Goal: Communication & Community: Answer question/provide support

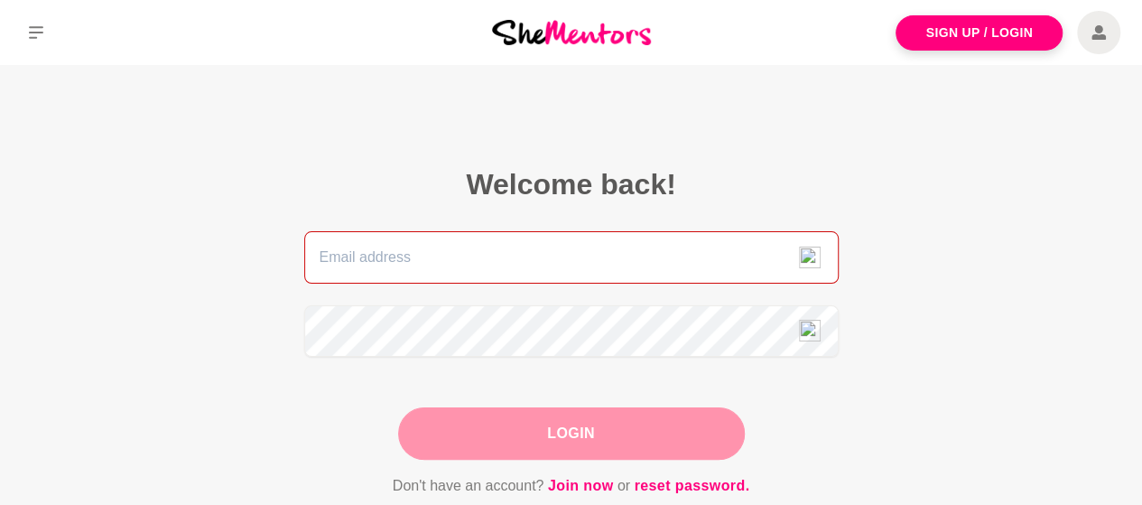
click at [437, 267] on input "email" at bounding box center [571, 257] width 535 height 52
type input "emily_jane_b@hotmail.com"
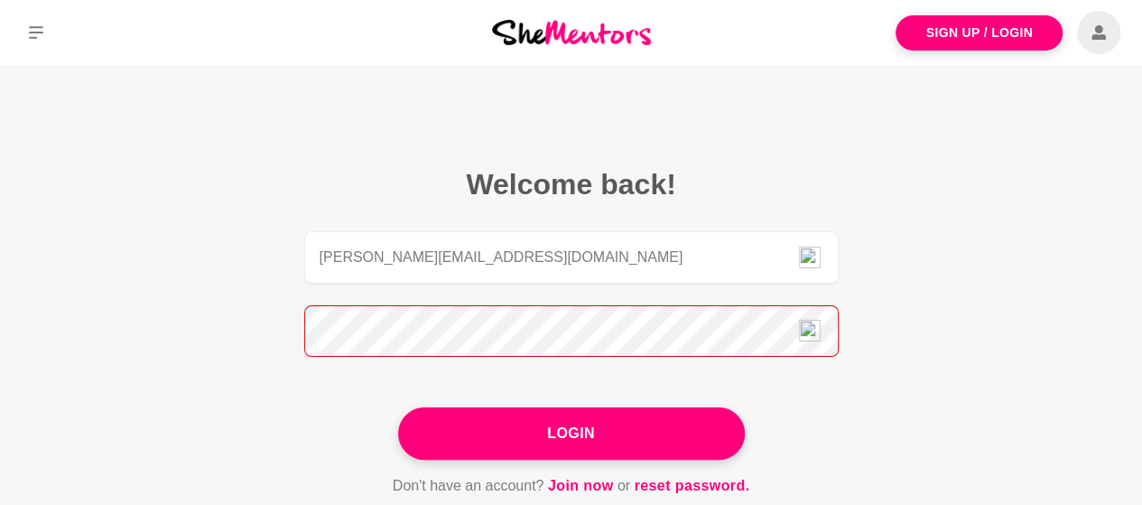
click at [398, 407] on button "Login" at bounding box center [571, 433] width 347 height 52
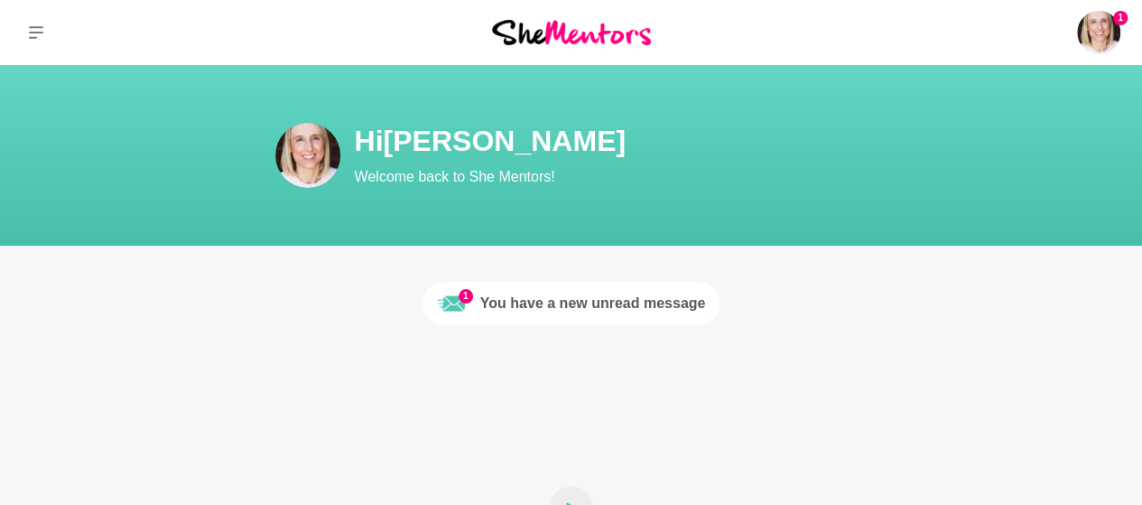
click at [656, 305] on div "You have a new unread message" at bounding box center [593, 304] width 226 height 22
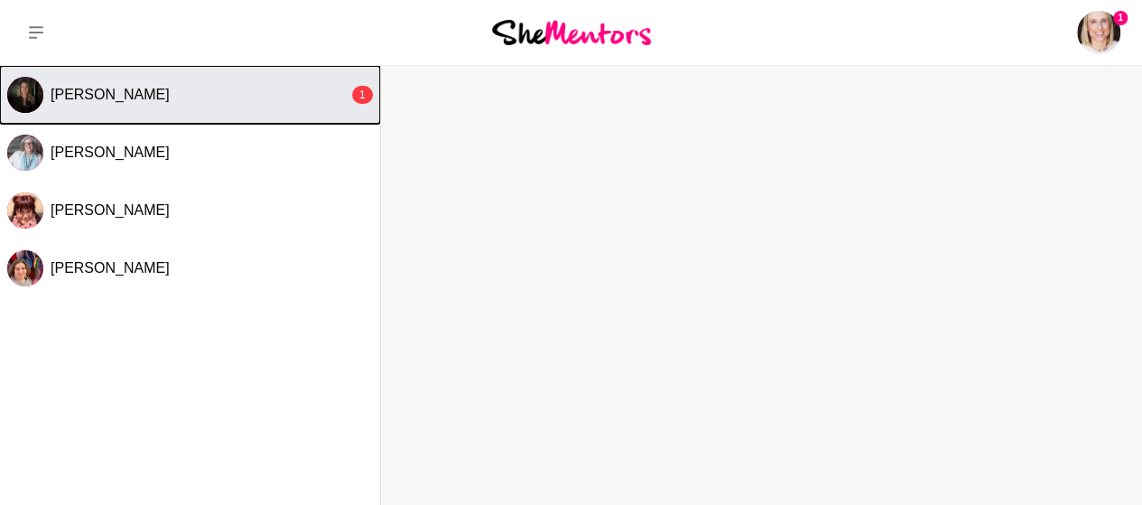
click at [198, 98] on div "Marisse van den Berg" at bounding box center [200, 95] width 298 height 18
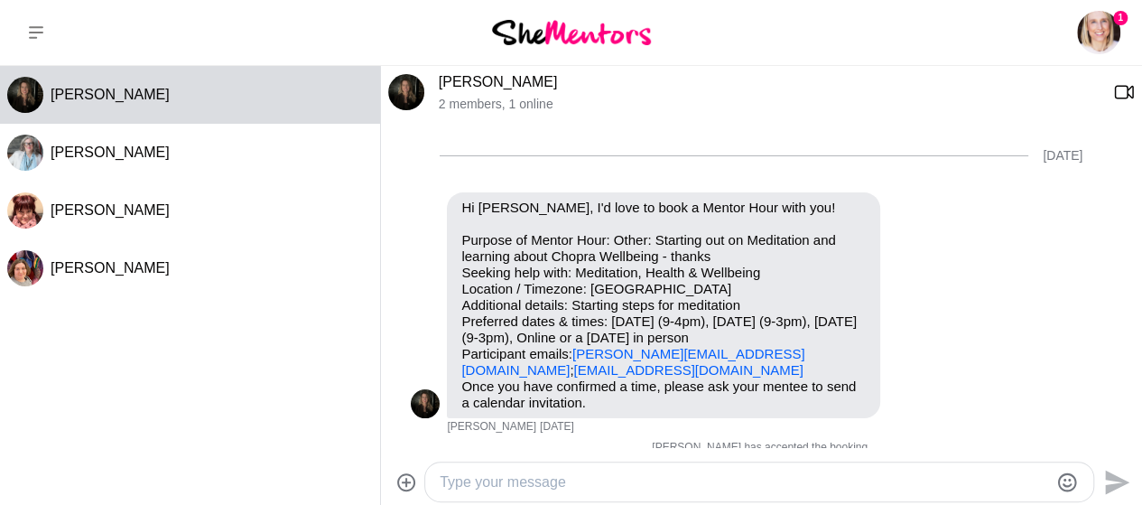
scroll to position [1407, 0]
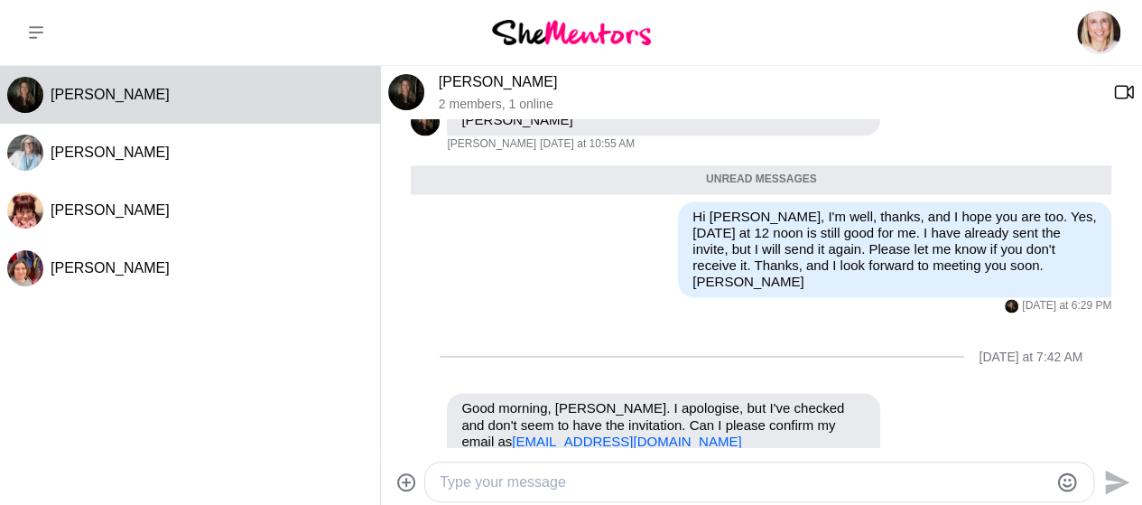
click at [527, 474] on textarea "Type your message" at bounding box center [744, 482] width 609 height 22
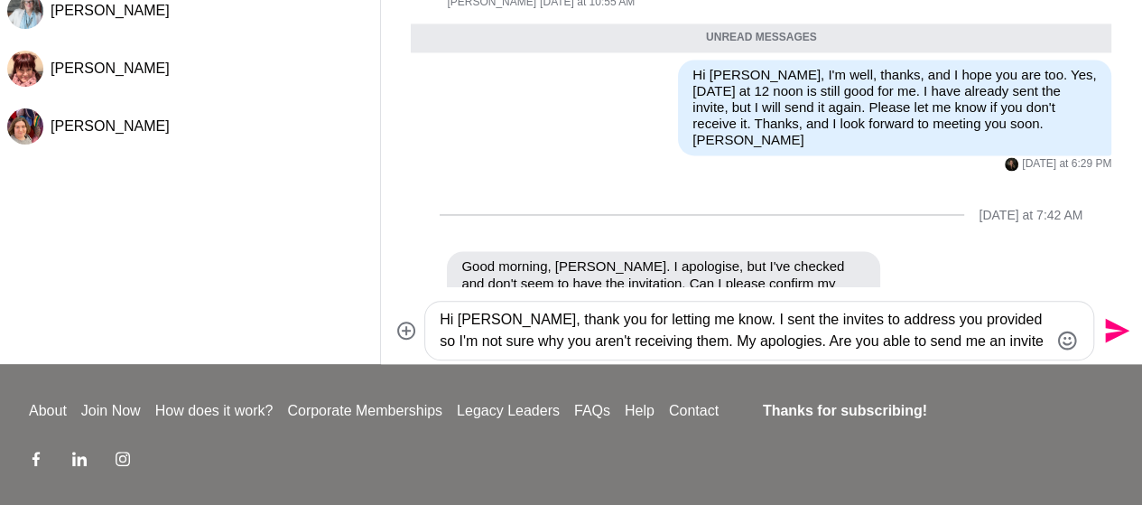
scroll to position [154, 0]
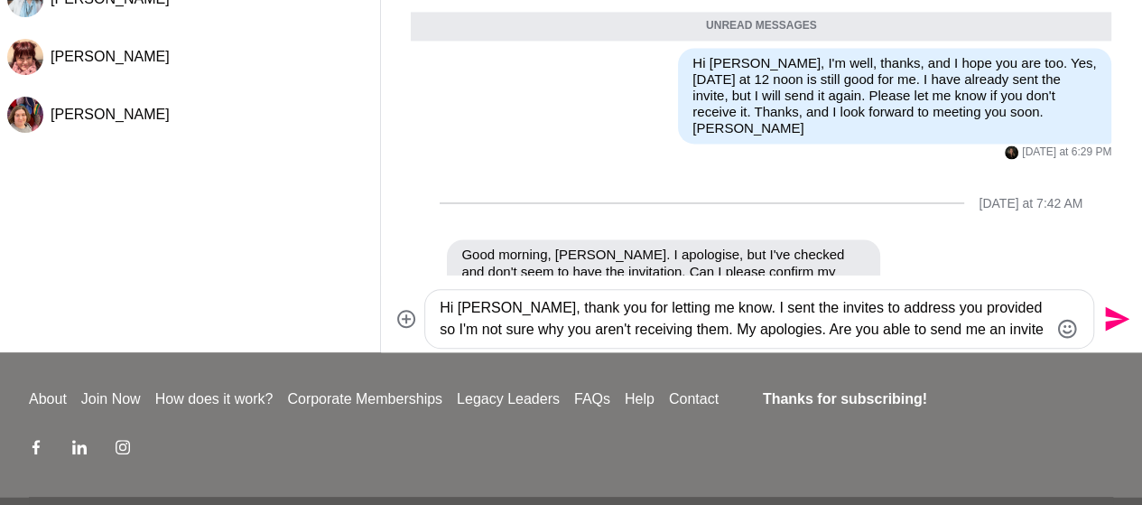
click at [708, 310] on textarea "Hi Marisse, thank you for letting me know. I sent the invites to address you pr…" at bounding box center [744, 318] width 609 height 43
click at [840, 310] on textarea "Hi Marisse, thank you for letting me know. I sent the invites to address you pr…" at bounding box center [744, 318] width 609 height 43
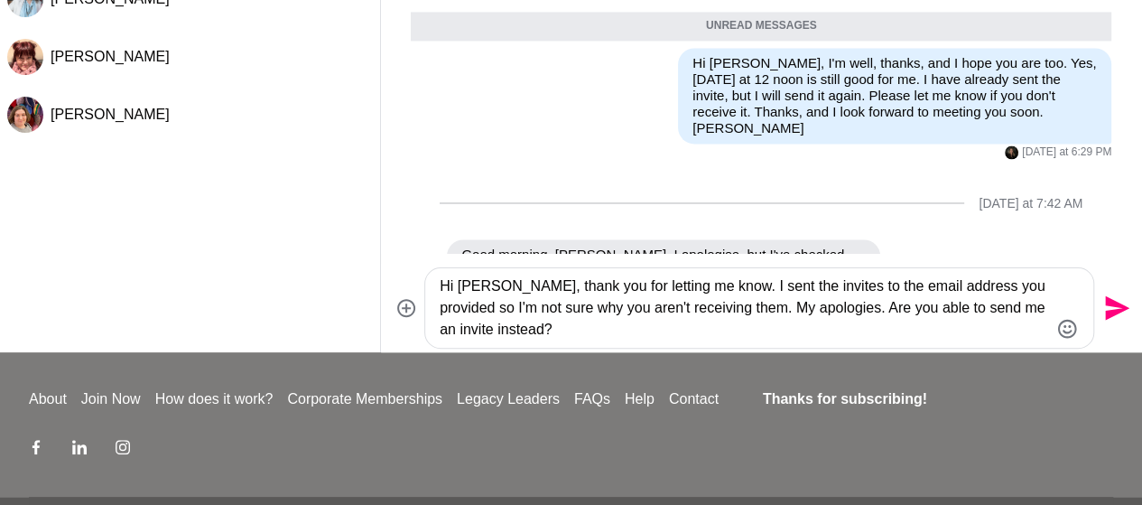
click at [675, 328] on textarea "Hi Marisse, thank you for letting me know. I sent the invites to the email addr…" at bounding box center [744, 307] width 609 height 65
click at [583, 330] on textarea "Hi Marisse, thank you for letting me know. I sent the invites to the email addr…" at bounding box center [744, 307] width 609 height 65
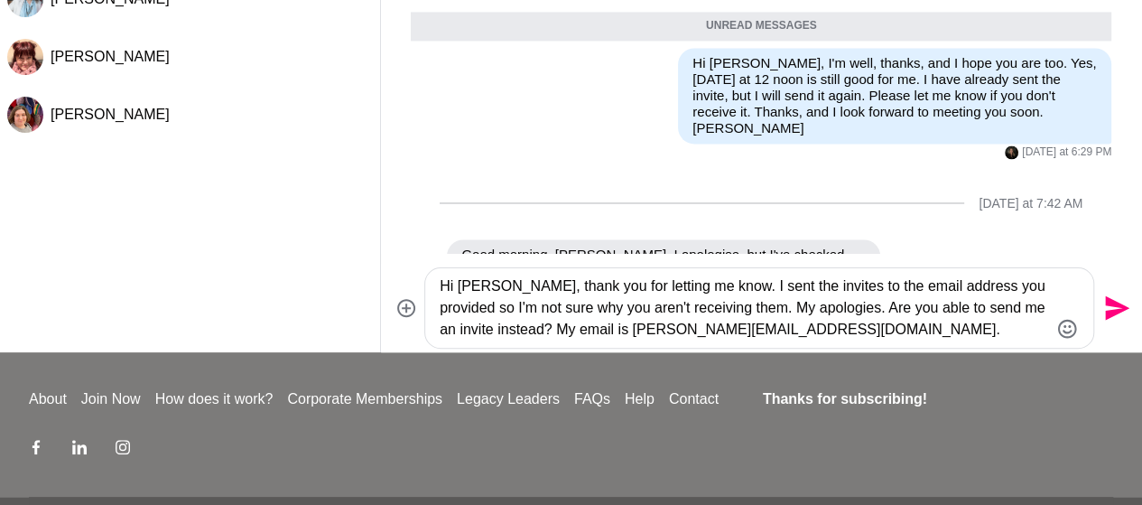
scroll to position [1447, 0]
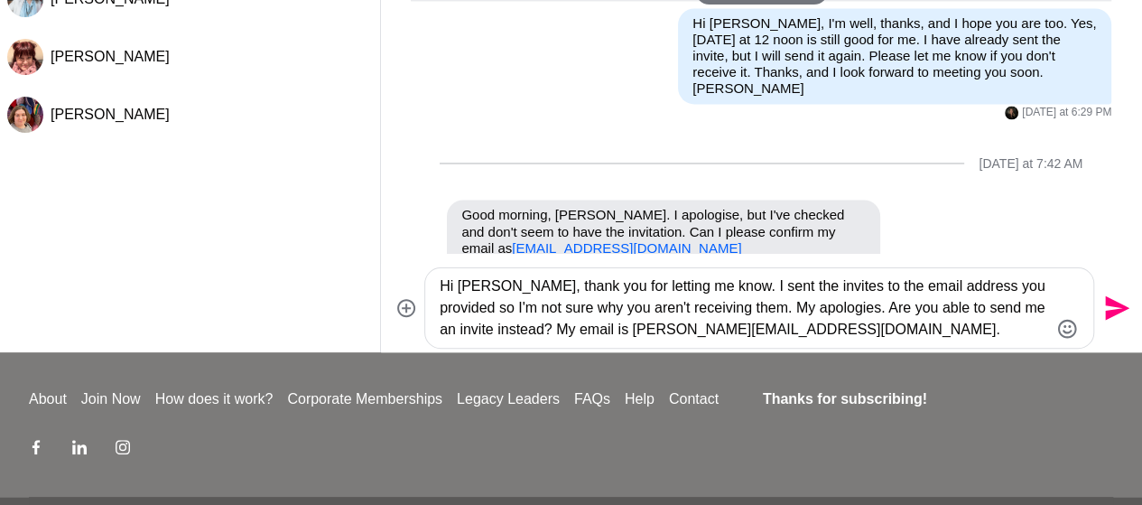
click at [834, 334] on textarea "Hi Marisse, thank you for letting me know. I sent the invites to the email addr…" at bounding box center [744, 307] width 609 height 65
type textarea "Hi Marisse, thank you for letting me know. I sent the invites to the email addr…"
click at [834, 334] on textarea "Hi Marisse, thank you for letting me know. I sent the invites to the email addr…" at bounding box center [744, 307] width 609 height 65
